Goal: Entertainment & Leisure: Consume media (video, audio)

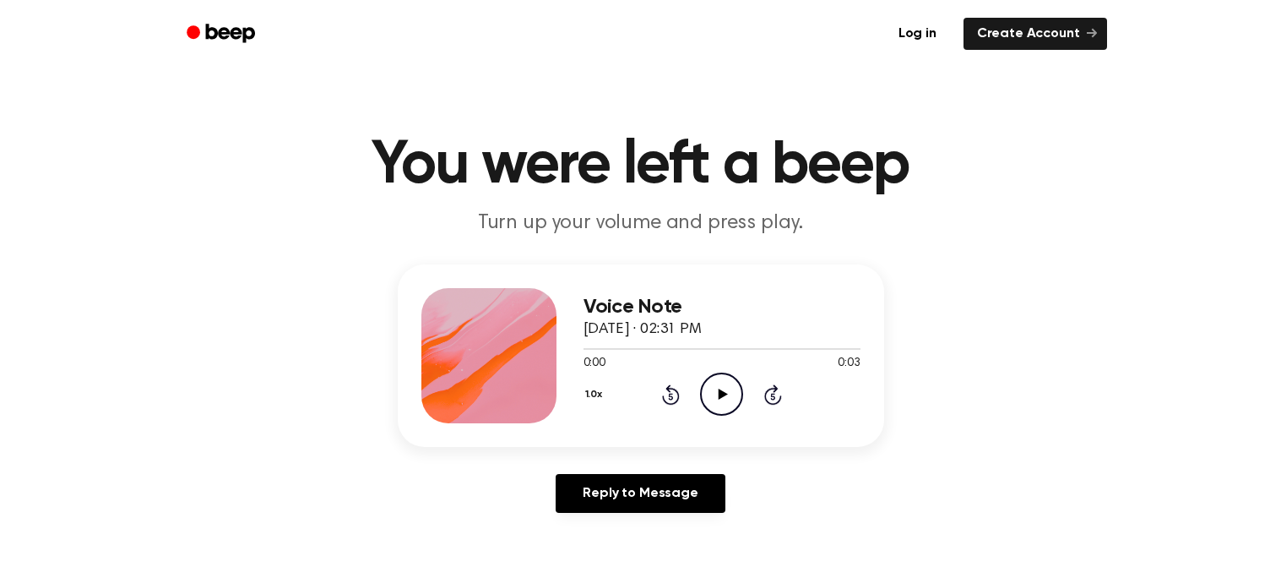
click at [710, 400] on icon "Play Audio" at bounding box center [721, 393] width 43 height 43
click at [714, 396] on icon "Play Audio" at bounding box center [721, 393] width 43 height 43
click at [717, 390] on icon "Play Audio" at bounding box center [721, 393] width 43 height 43
click at [722, 385] on icon "Play Audio" at bounding box center [721, 393] width 43 height 43
click at [715, 399] on icon "Play Audio" at bounding box center [721, 393] width 43 height 43
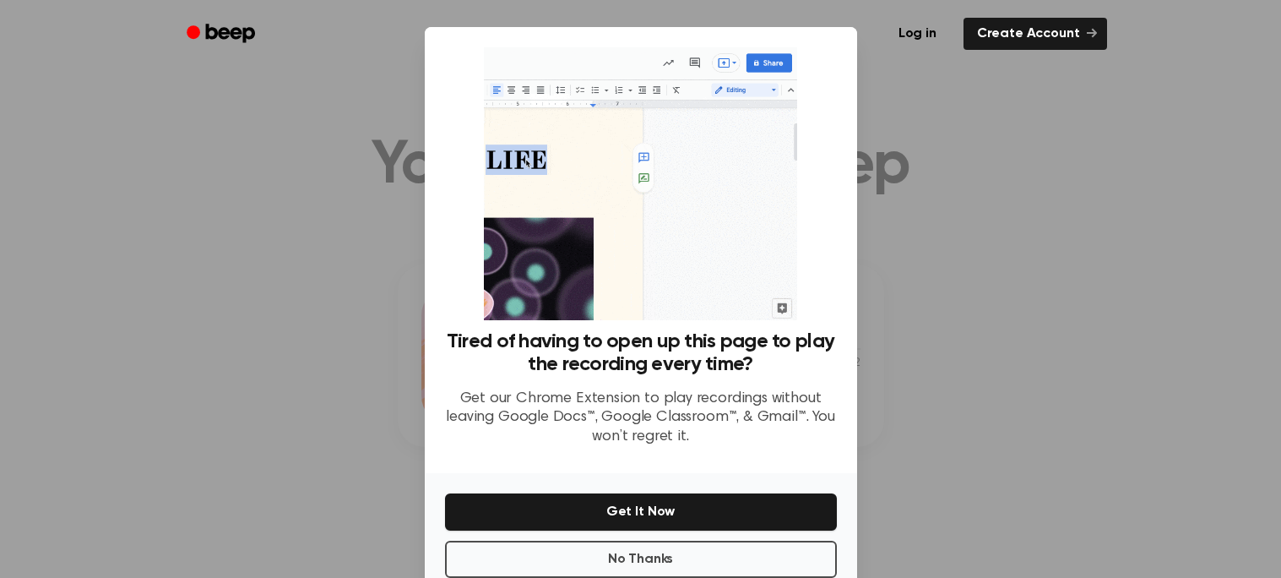
click at [1001, 315] on div at bounding box center [640, 289] width 1281 height 578
click at [701, 557] on button "No Thanks" at bounding box center [641, 559] width 392 height 37
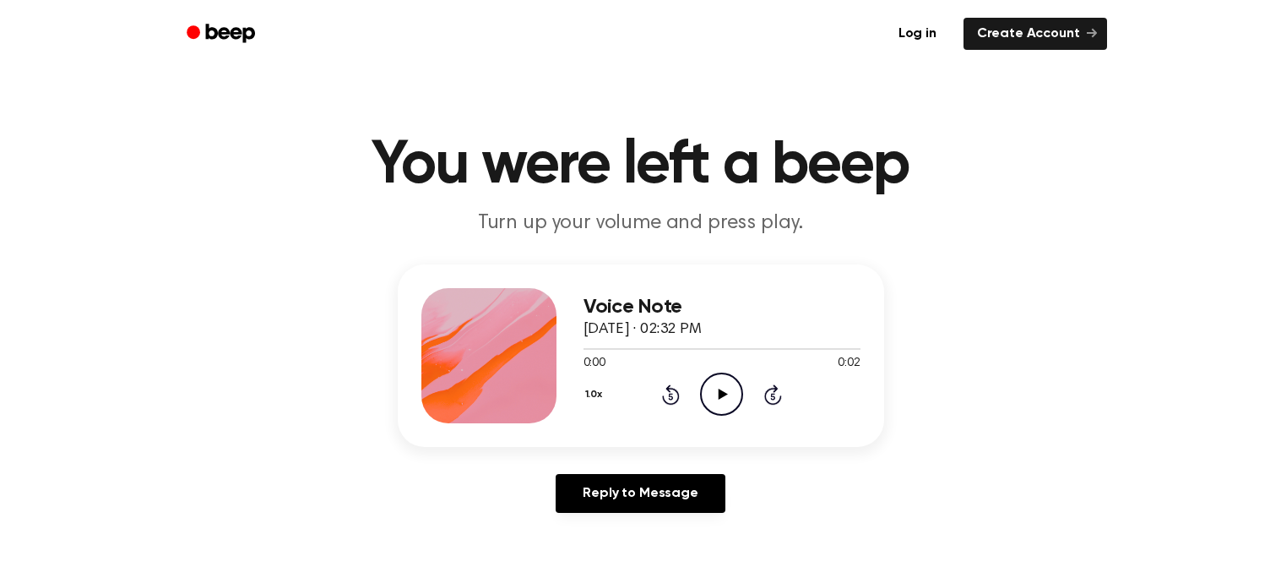
click at [722, 392] on icon at bounding box center [723, 393] width 9 height 11
click at [718, 383] on icon "Play Audio" at bounding box center [721, 393] width 43 height 43
click at [731, 404] on icon "Play Audio" at bounding box center [721, 393] width 43 height 43
click at [721, 393] on icon at bounding box center [723, 393] width 9 height 11
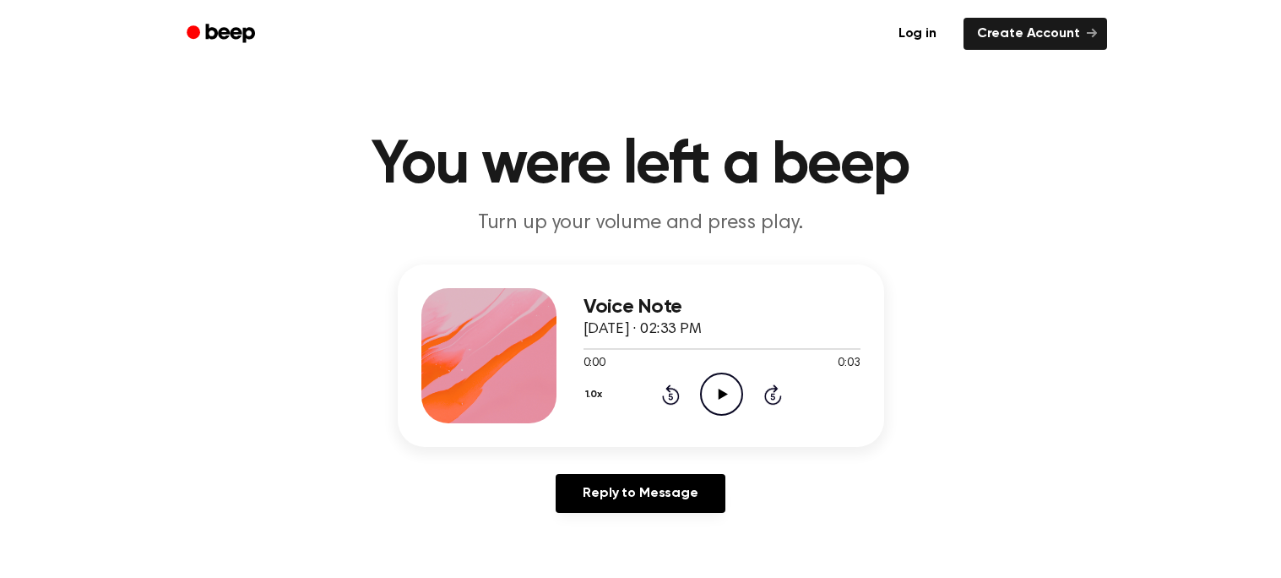
click at [723, 394] on icon at bounding box center [723, 393] width 9 height 11
click at [704, 405] on circle at bounding box center [721, 393] width 41 height 41
click at [719, 398] on icon at bounding box center [723, 393] width 9 height 11
click at [725, 385] on icon "Play Audio" at bounding box center [721, 393] width 43 height 43
click at [712, 394] on icon "Play Audio" at bounding box center [721, 393] width 43 height 43
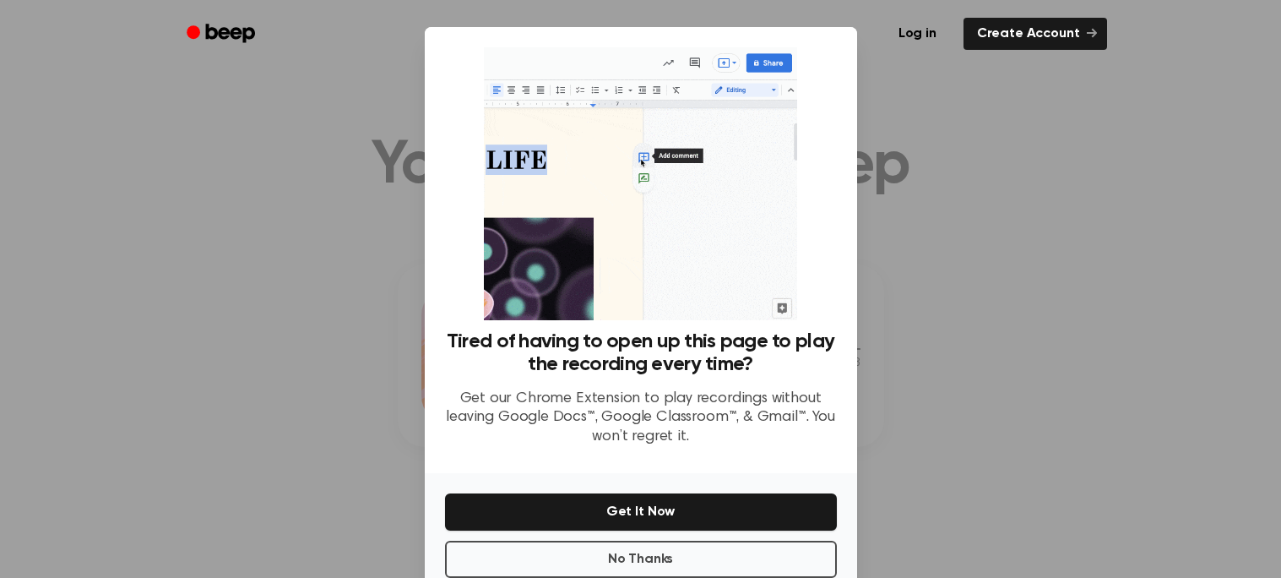
click at [969, 338] on div at bounding box center [640, 289] width 1281 height 578
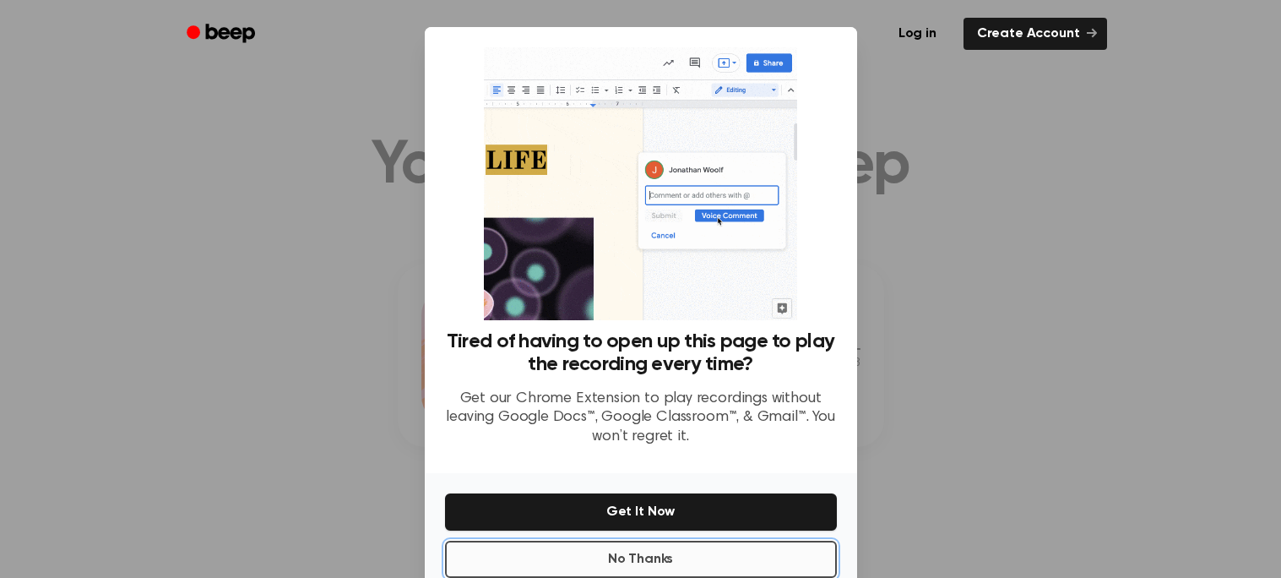
click at [718, 550] on button "No Thanks" at bounding box center [641, 559] width 392 height 37
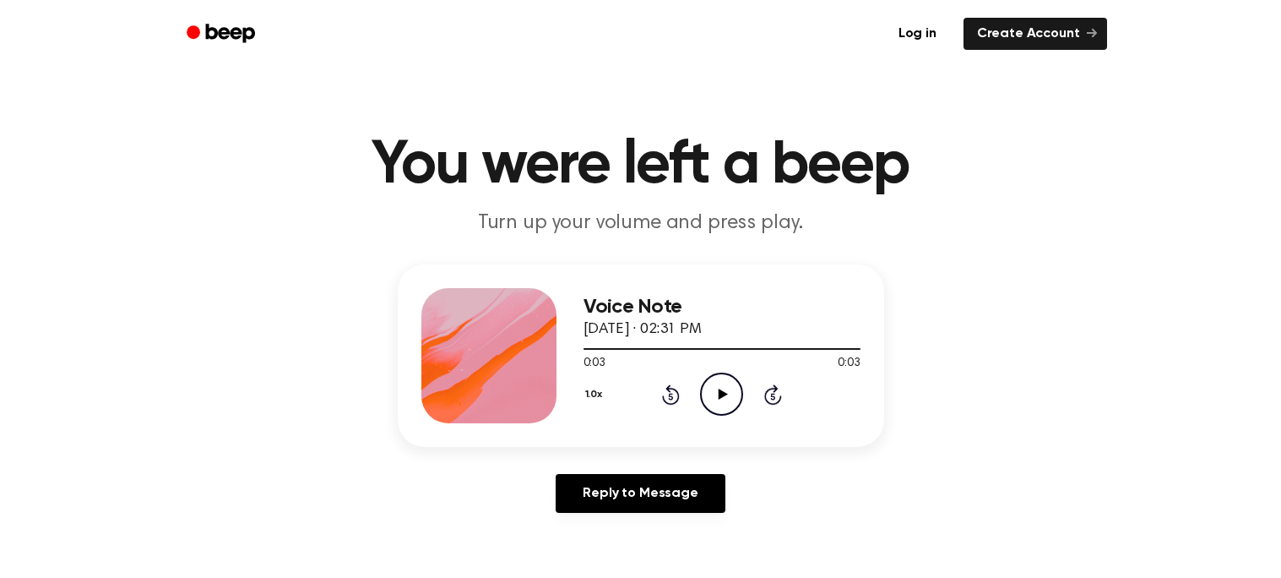
click at [712, 400] on icon "Play Audio" at bounding box center [721, 393] width 43 height 43
